Goal: Task Accomplishment & Management: Manage account settings

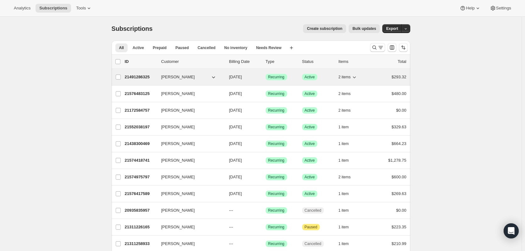
click at [213, 78] on icon "button" at bounding box center [213, 77] width 6 height 6
click at [120, 78] on input "[PERSON_NAME]" at bounding box center [118, 76] width 5 height 5
checkbox input "true"
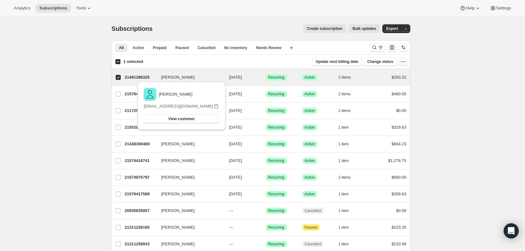
click at [404, 61] on icon "button" at bounding box center [403, 61] width 6 height 6
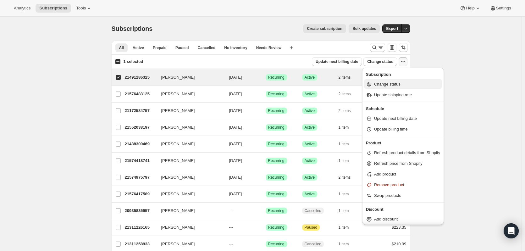
click at [384, 86] on span "Change status" at bounding box center [387, 84] width 26 height 5
select select "16"
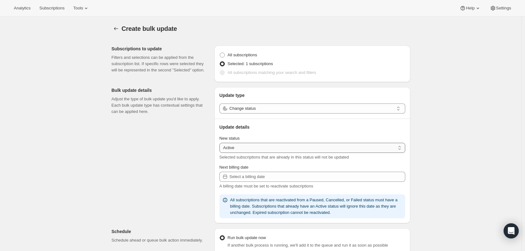
click at [403, 150] on select "Active Paused Cancelled" at bounding box center [312, 148] width 186 height 10
